Goal: Transaction & Acquisition: Subscribe to service/newsletter

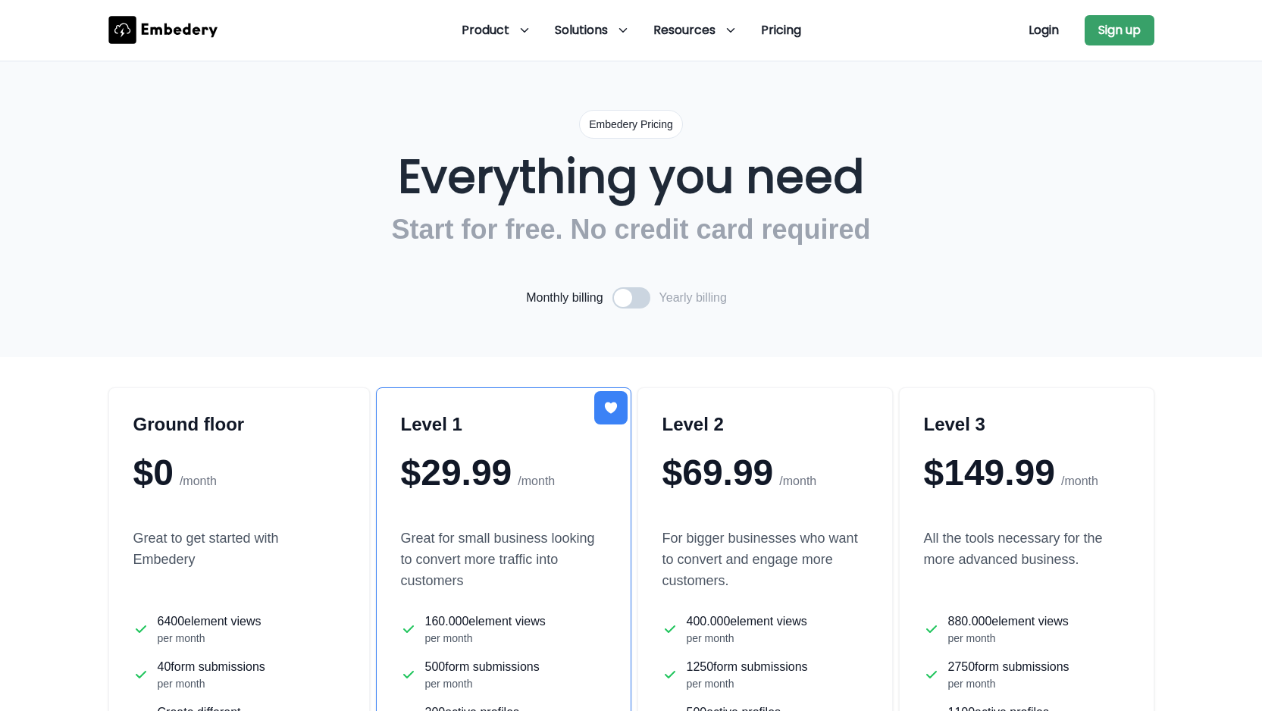
click at [237, 427] on h3 "Ground floor" at bounding box center [239, 424] width 212 height 24
click at [1113, 31] on button "Sign up" at bounding box center [1120, 30] width 70 height 30
click at [178, 39] on icon at bounding box center [162, 30] width 109 height 28
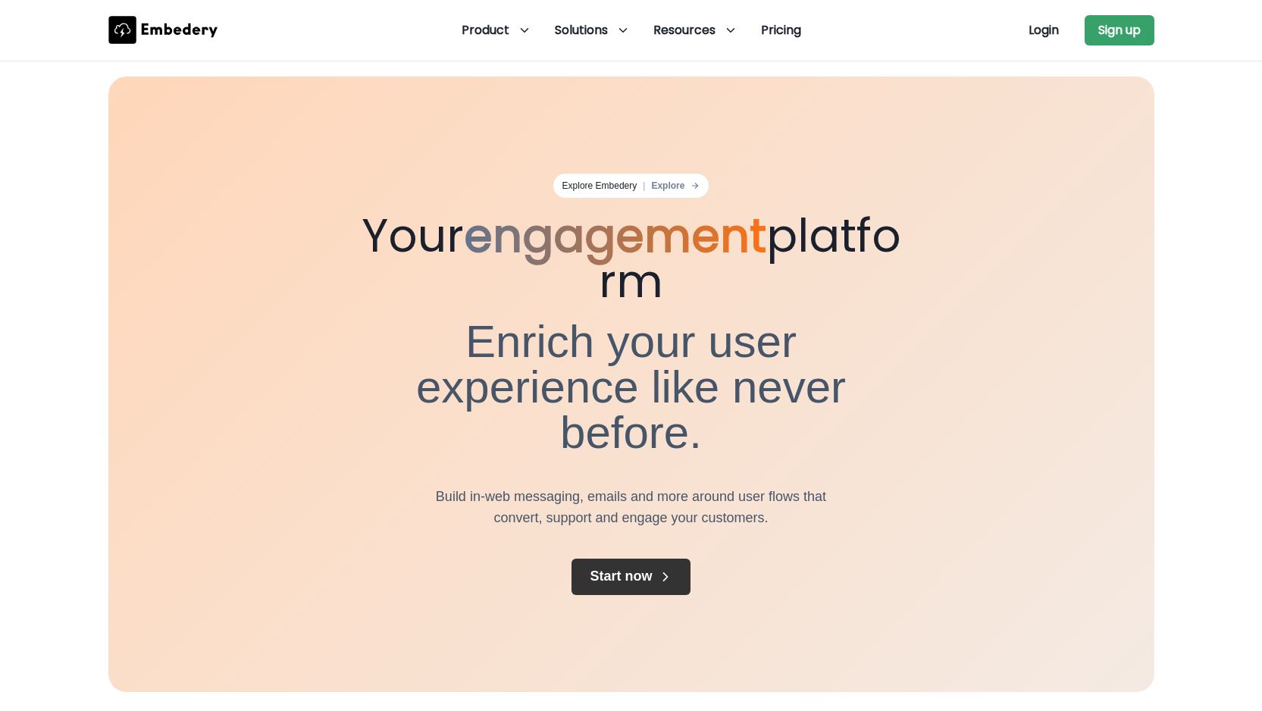
click at [621, 559] on button "Start now" at bounding box center [631, 577] width 118 height 36
click at [500, 28] on span "Product" at bounding box center [486, 30] width 48 height 18
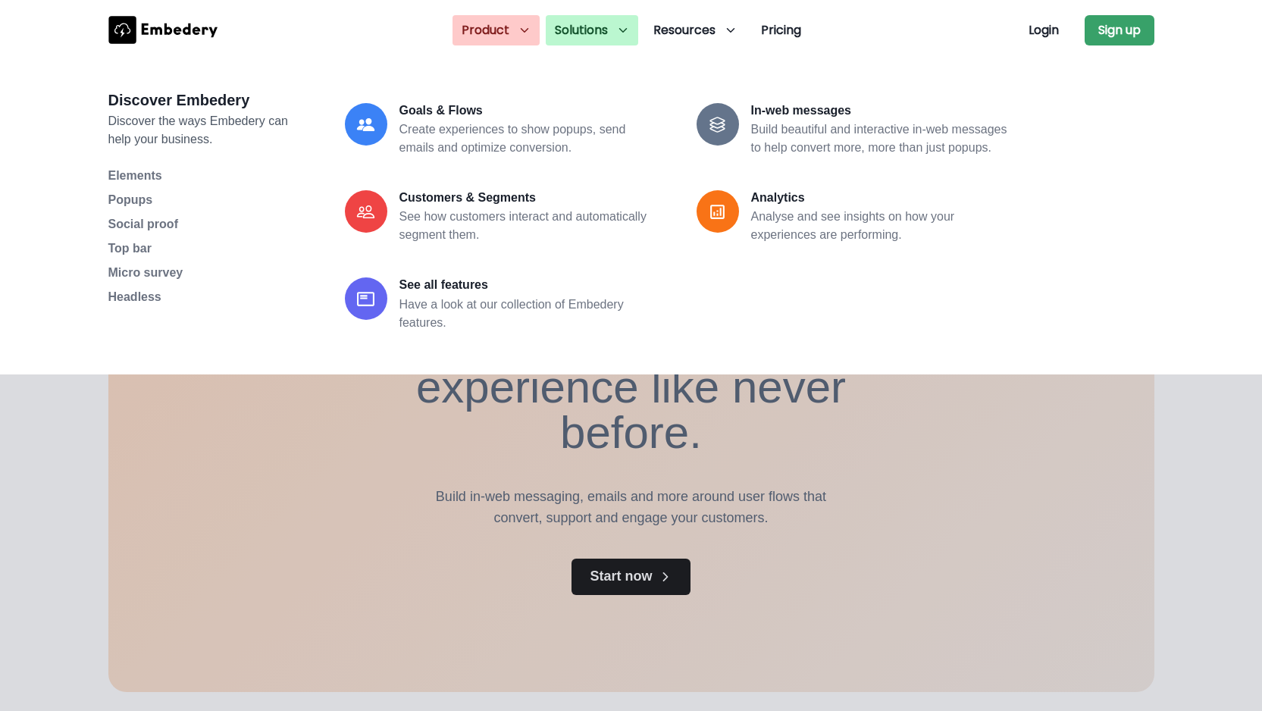
click at [595, 27] on span "Solutions" at bounding box center [581, 30] width 53 height 18
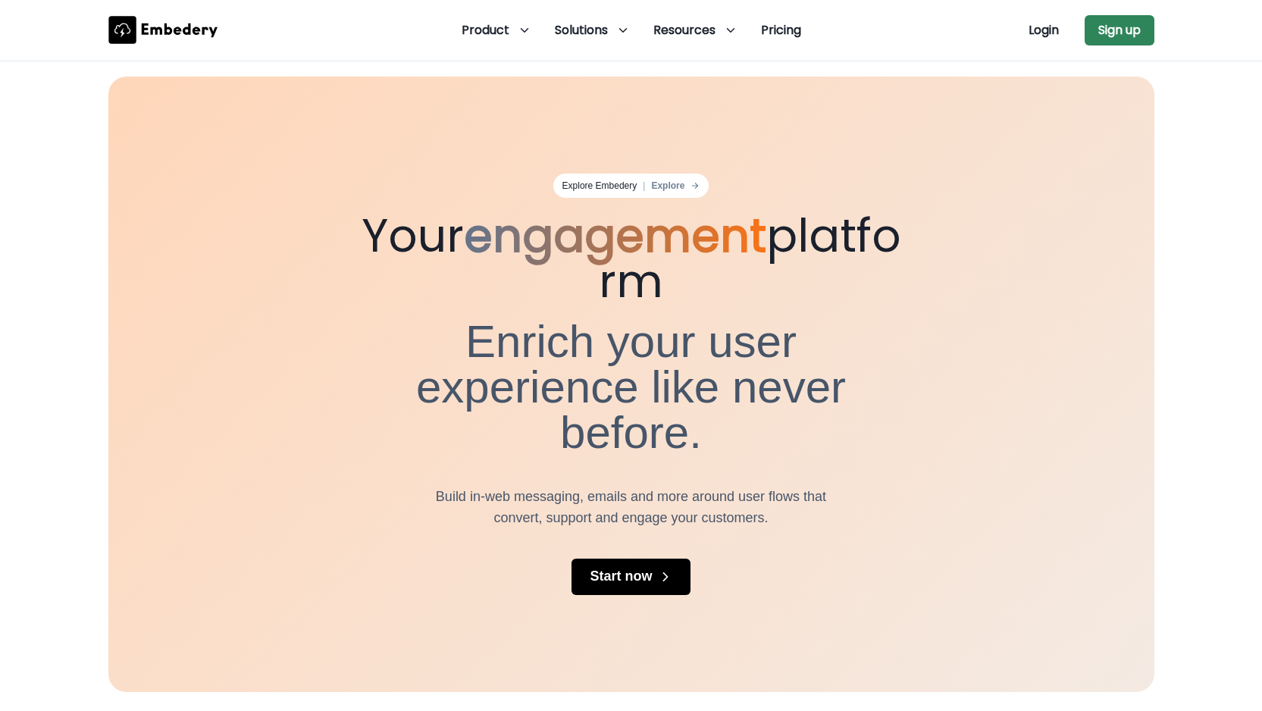
click at [1118, 30] on button "Sign up" at bounding box center [1120, 30] width 70 height 30
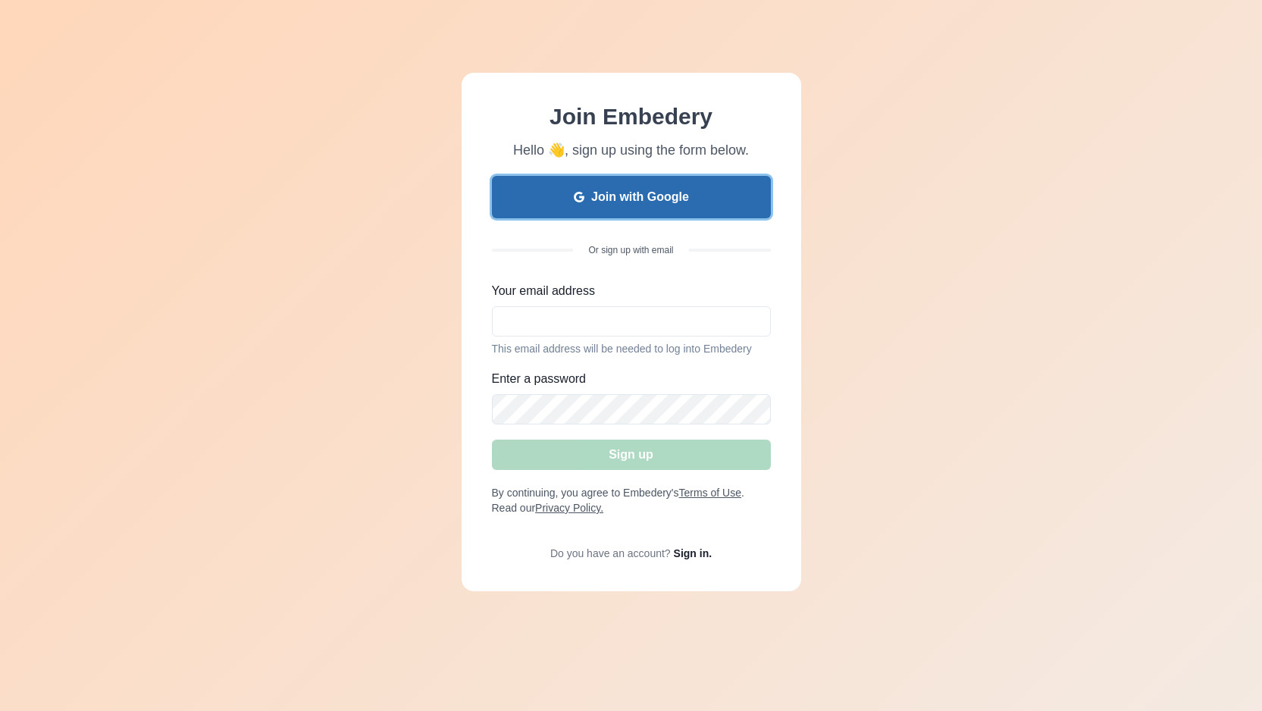
click at [639, 200] on button "Join with Google" at bounding box center [631, 197] width 279 height 42
click at [631, 203] on button "Join with Google" at bounding box center [631, 197] width 279 height 42
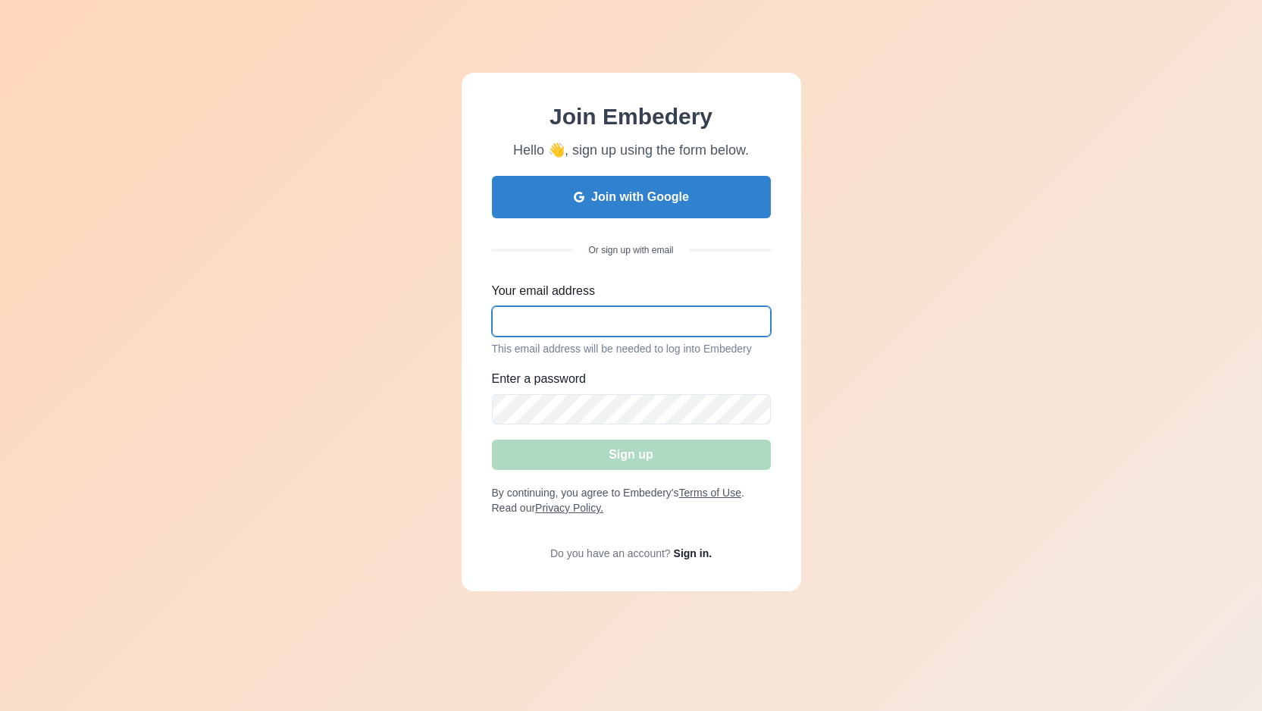
click at [542, 323] on input "Your email address" at bounding box center [631, 321] width 279 height 30
click at [523, 324] on input "Your email address" at bounding box center [631, 321] width 279 height 30
type input "covarrubias.cesar@gmail.com"
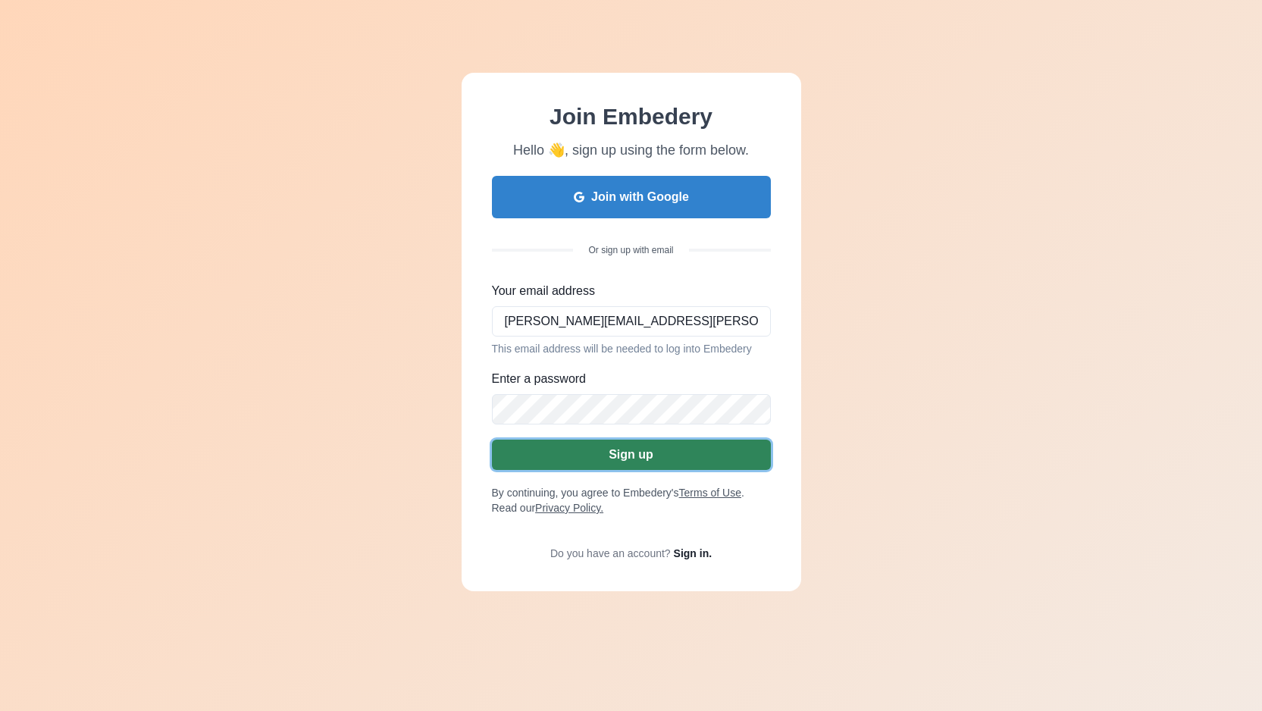
click at [618, 461] on button "Sign up" at bounding box center [631, 455] width 279 height 30
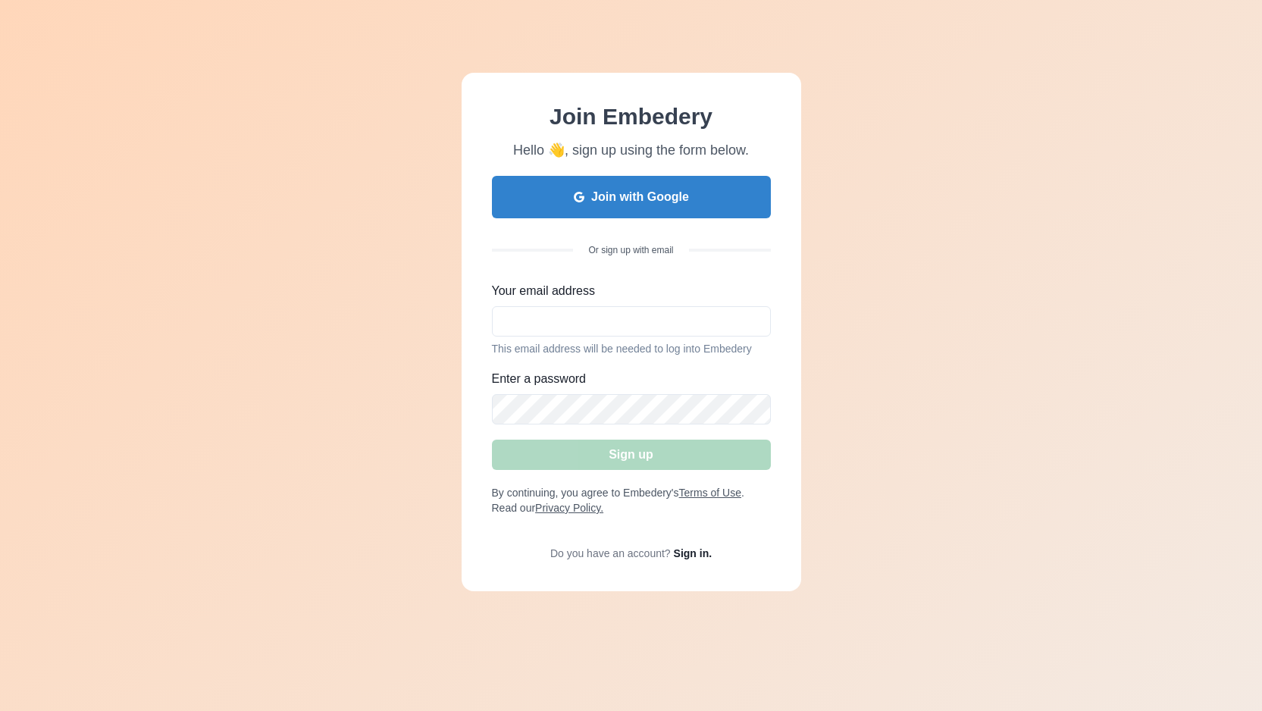
scroll to position [1, 0]
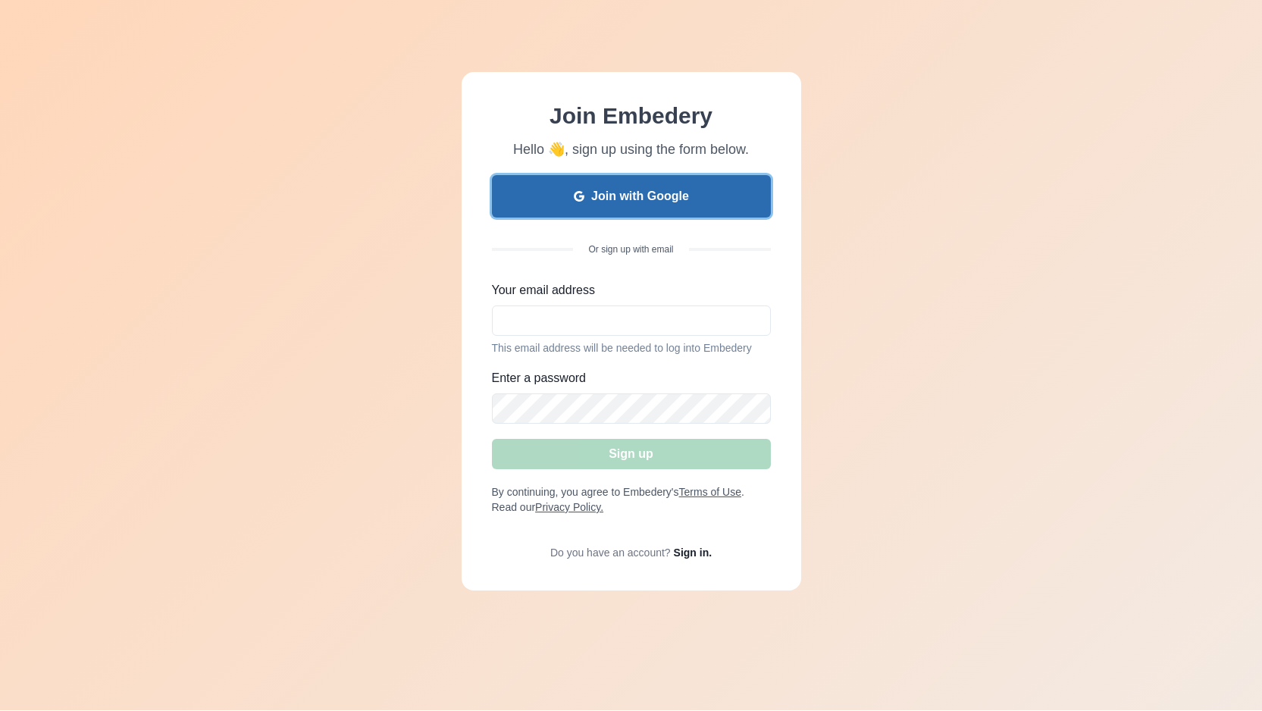
click at [625, 195] on button "Join with Google" at bounding box center [631, 196] width 279 height 42
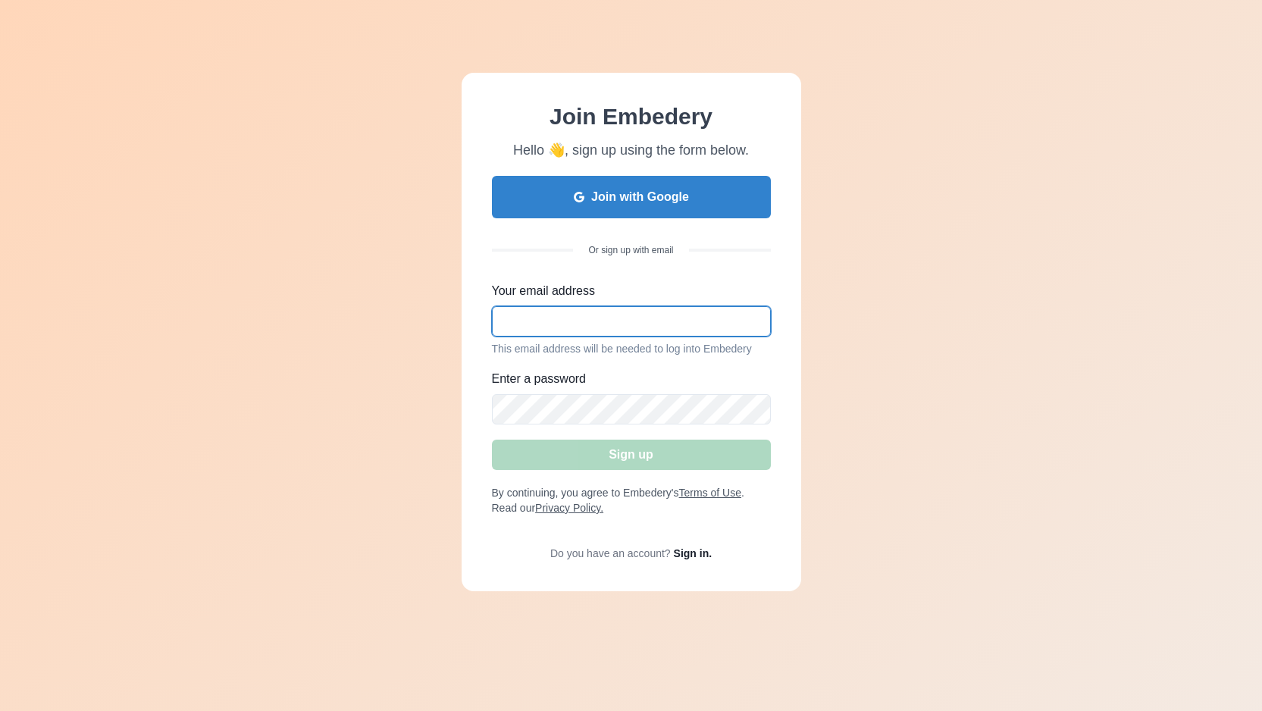
click at [546, 327] on input "Your email address" at bounding box center [631, 321] width 279 height 30
type input "c"
type input "covarrubias.cesar@gmail.com"
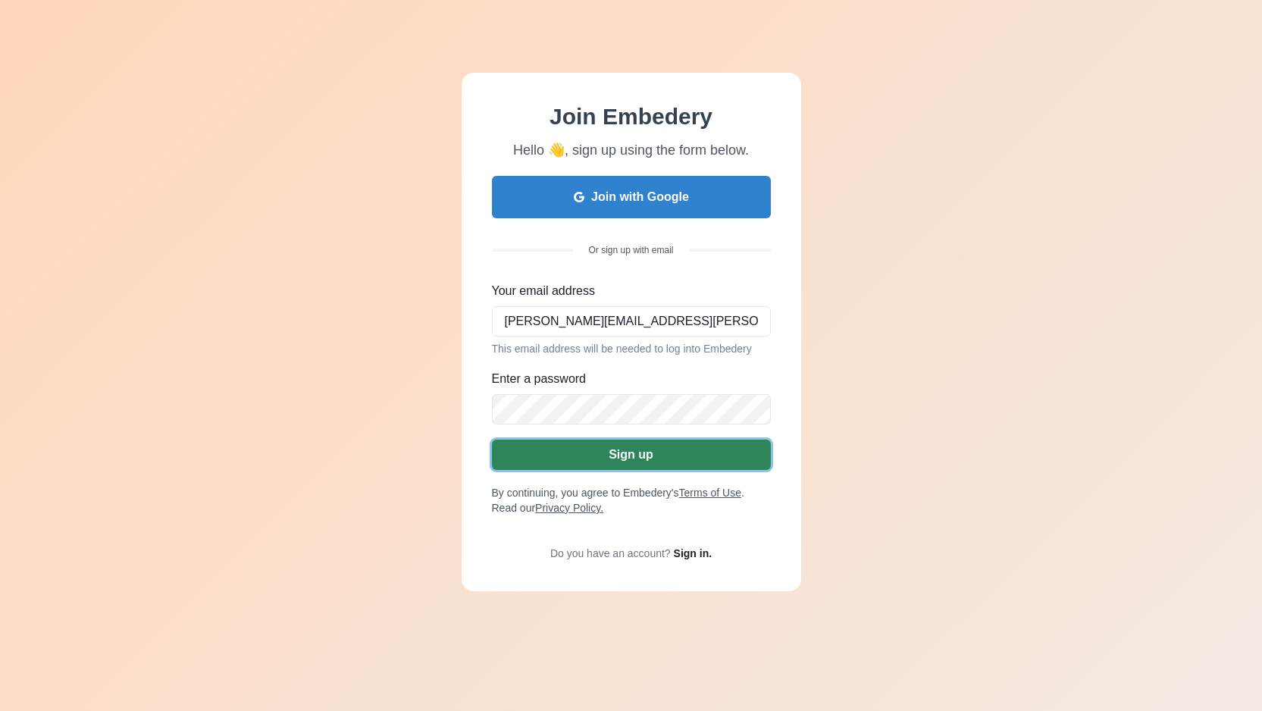
click at [624, 453] on button "Sign up" at bounding box center [631, 455] width 279 height 30
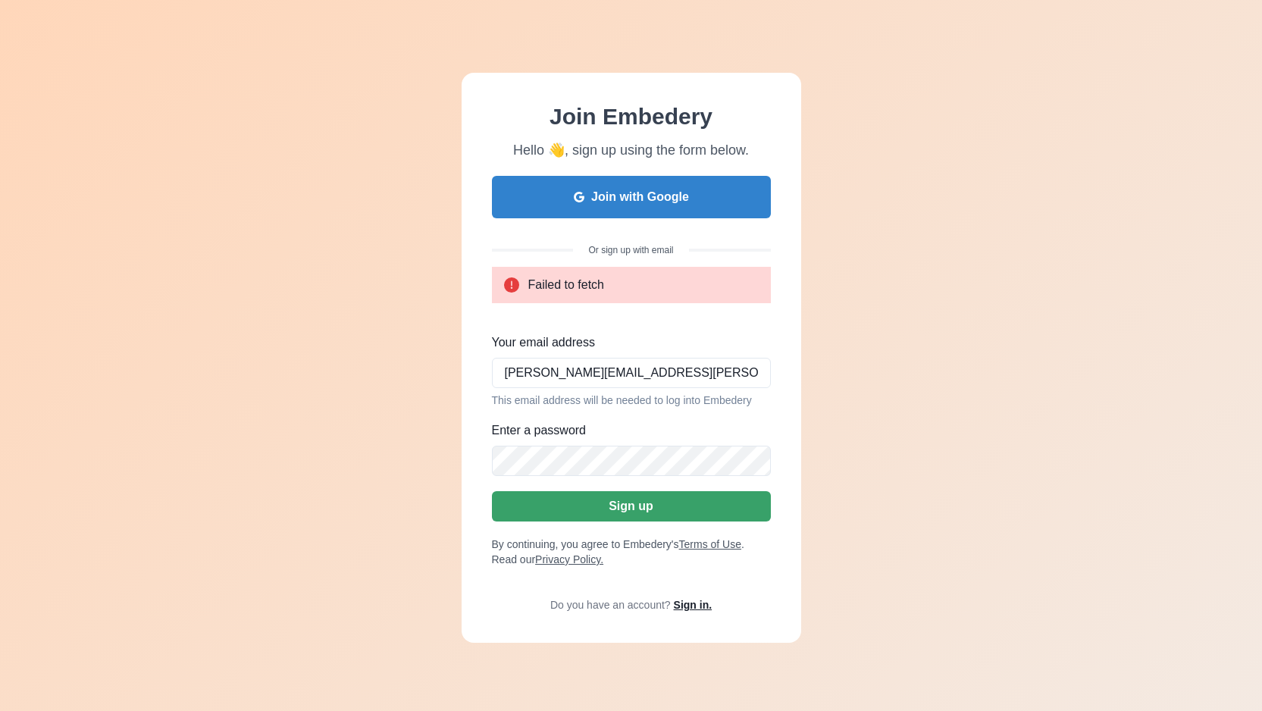
click at [692, 600] on link "Sign in." at bounding box center [693, 605] width 39 height 12
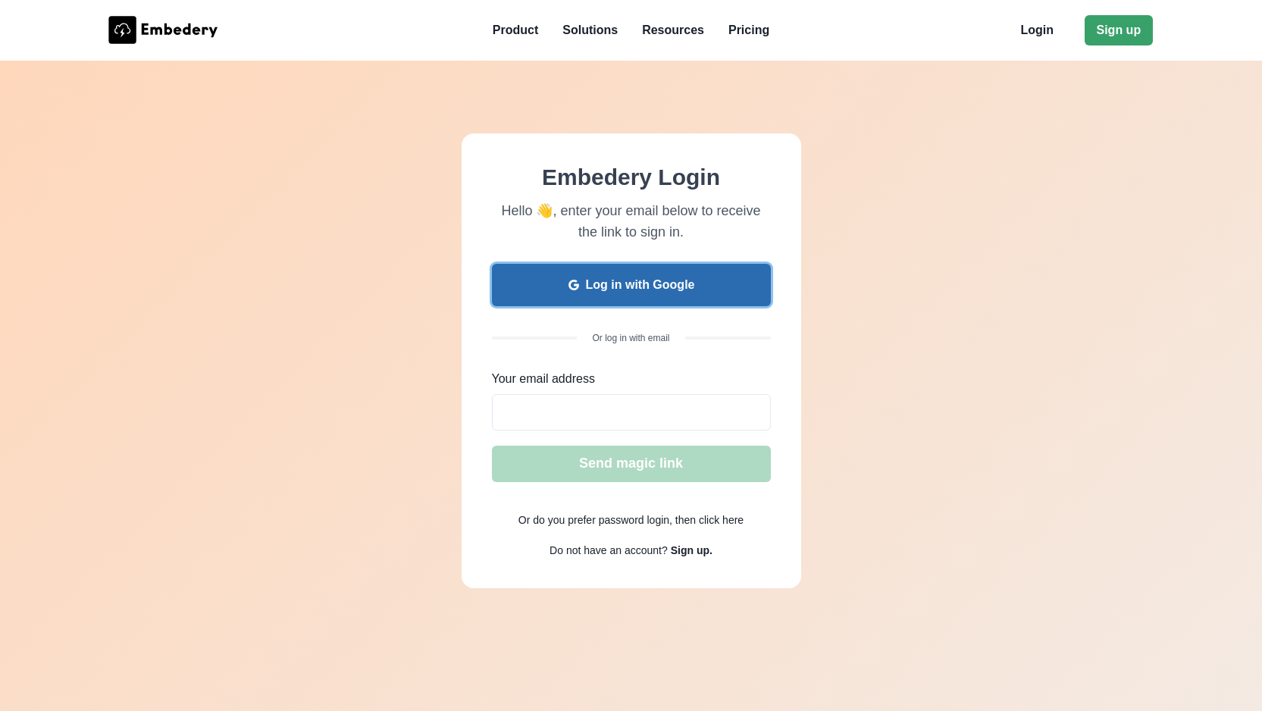
click at [642, 285] on button "Log in with Google" at bounding box center [631, 285] width 279 height 42
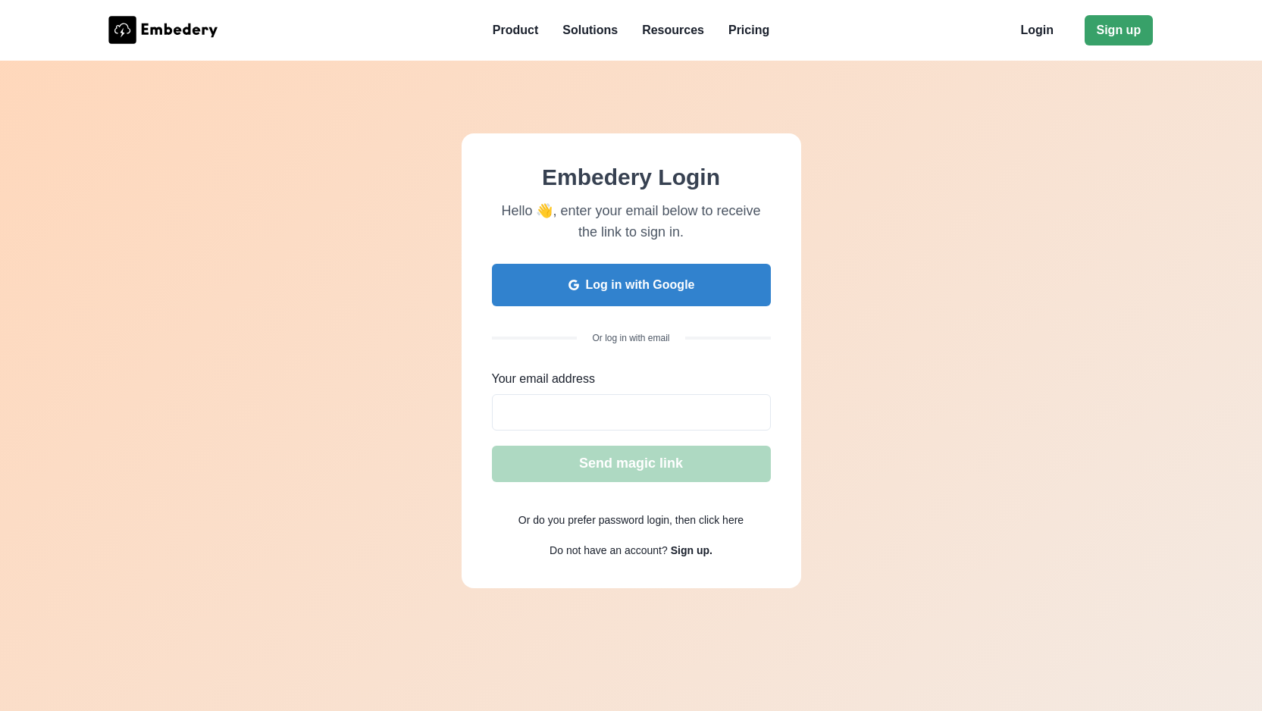
click at [166, 27] on icon at bounding box center [162, 30] width 109 height 28
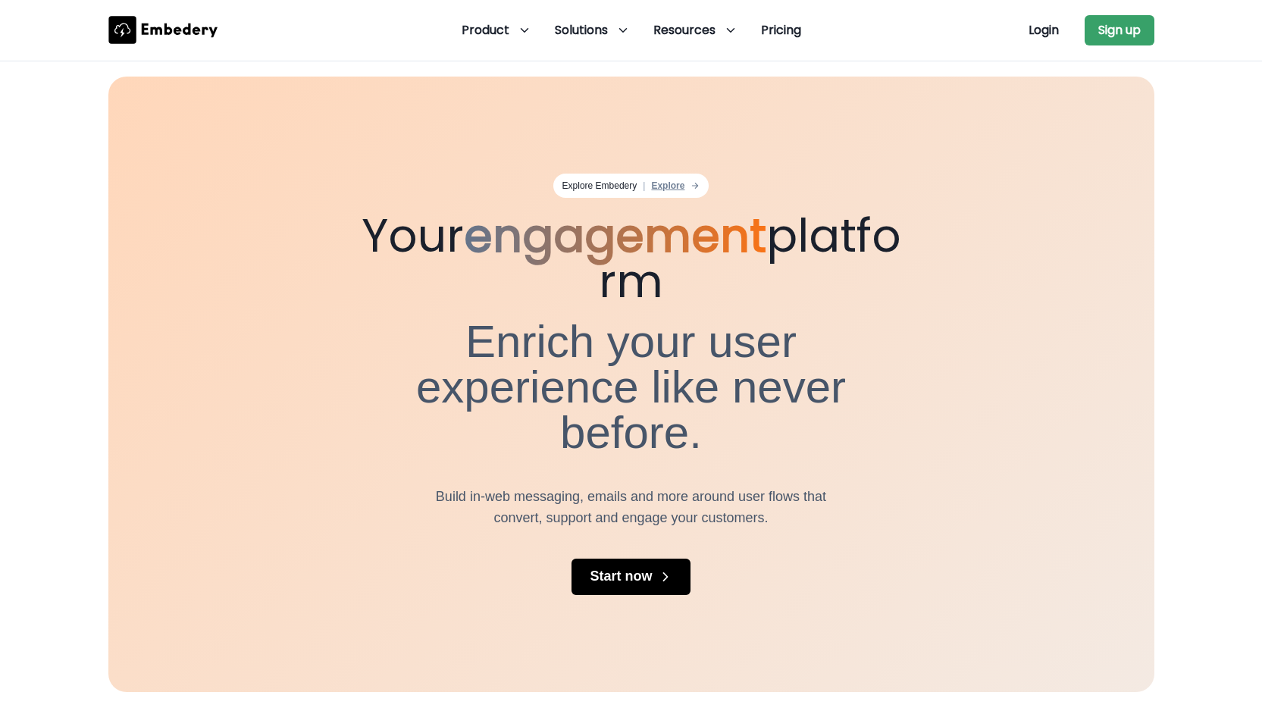
click at [677, 183] on button "Explore" at bounding box center [675, 185] width 49 height 11
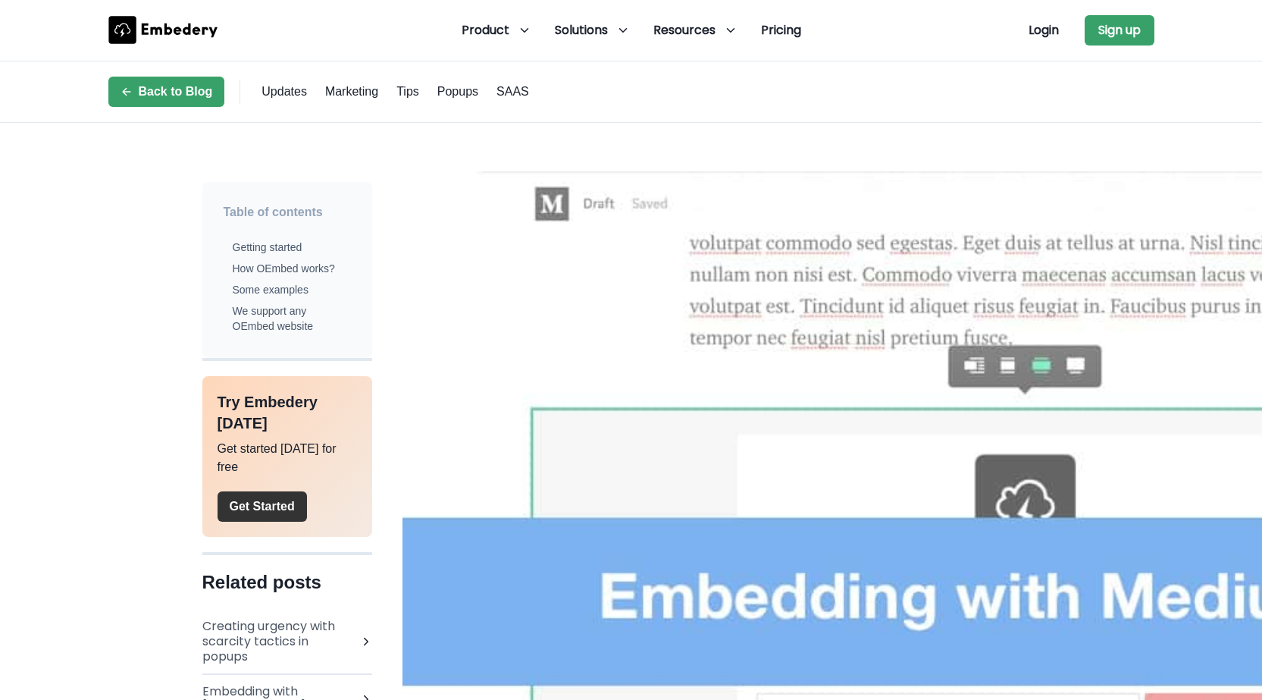
scroll to position [55, 0]
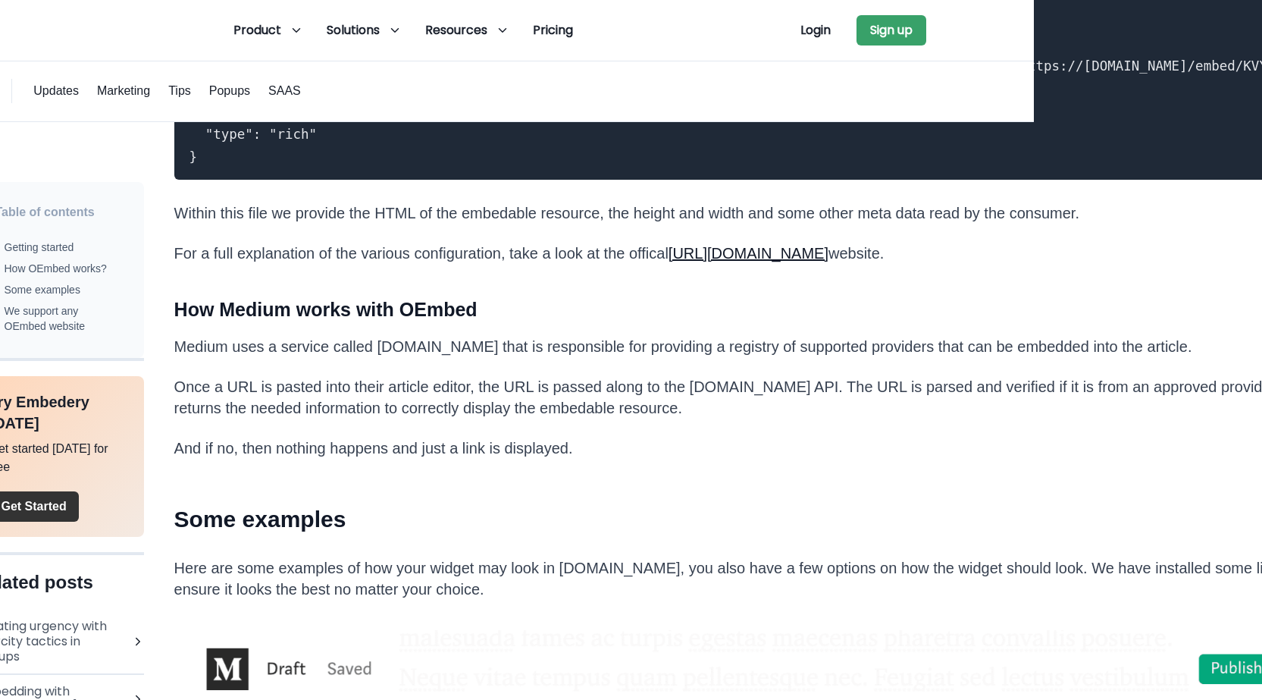
scroll to position [3414, 228]
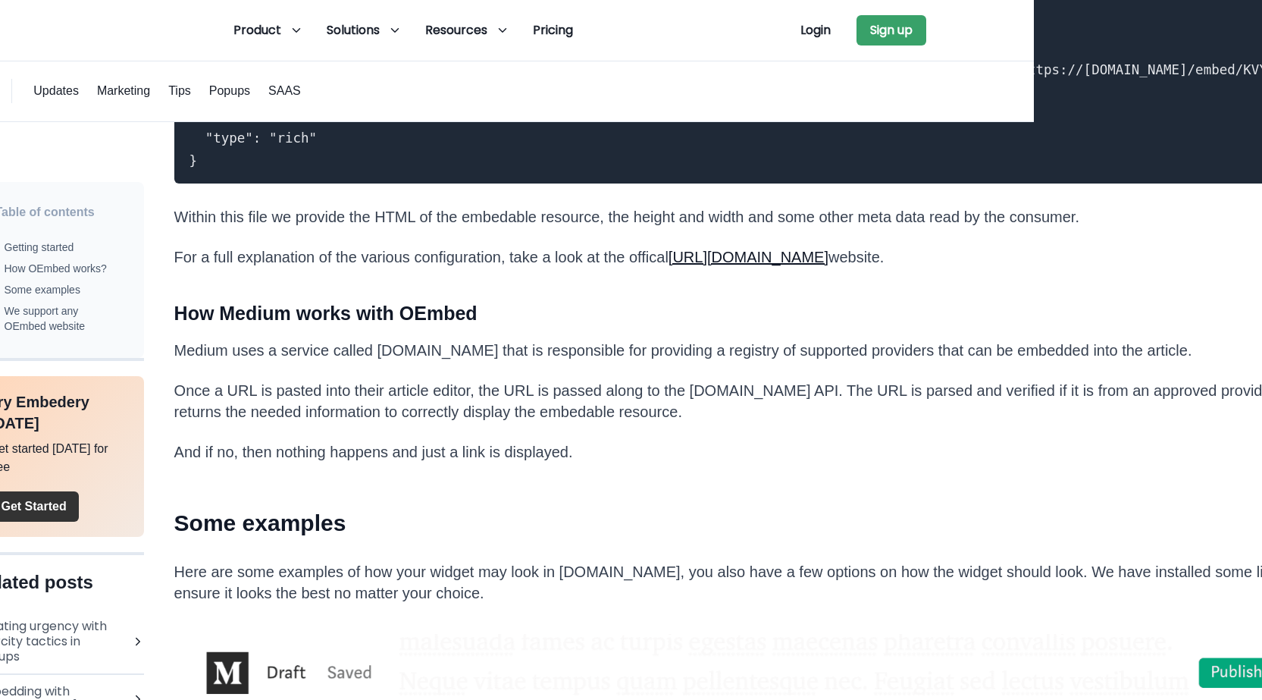
click at [726, 252] on link "[URL][DOMAIN_NAME]" at bounding box center [749, 257] width 160 height 17
drag, startPoint x: 372, startPoint y: 344, endPoint x: 434, endPoint y: 343, distance: 62.2
click at [434, 343] on p "Medium uses a service called [DOMAIN_NAME] that is responsible for providing a …" at bounding box center [816, 350] width 1284 height 21
copy p "[DOMAIN_NAME]"
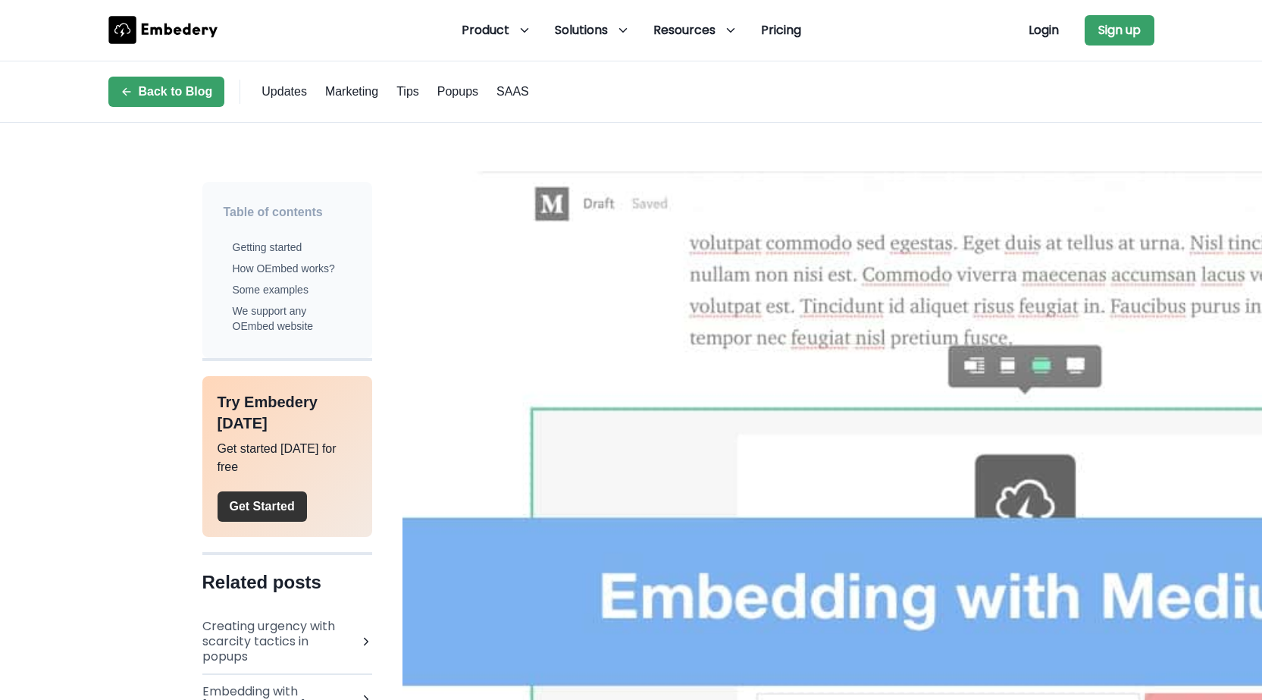
scroll to position [71, 0]
